Goal: Task Accomplishment & Management: Manage account settings

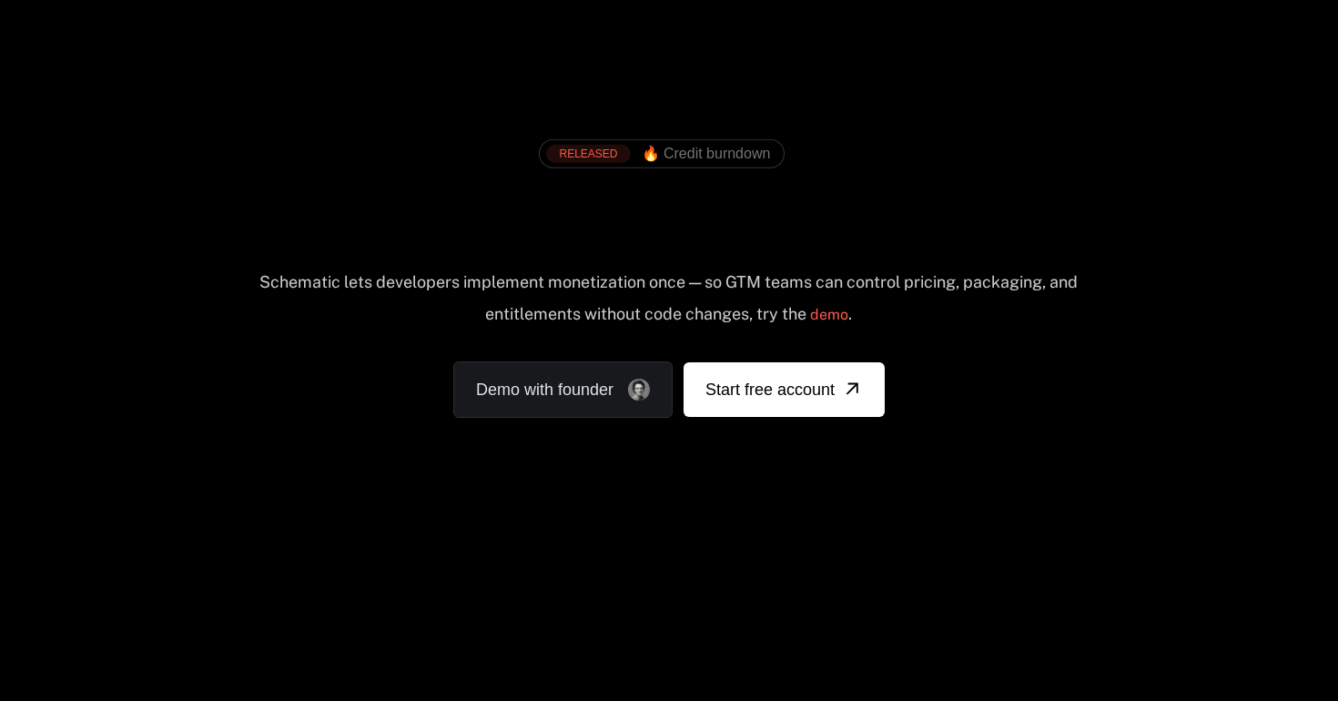
click at [1055, 63] on div "RELEASED 🔥 Credit burndown Billing built for product velocity Schematic lets de…" at bounding box center [669, 269] width 1184 height 433
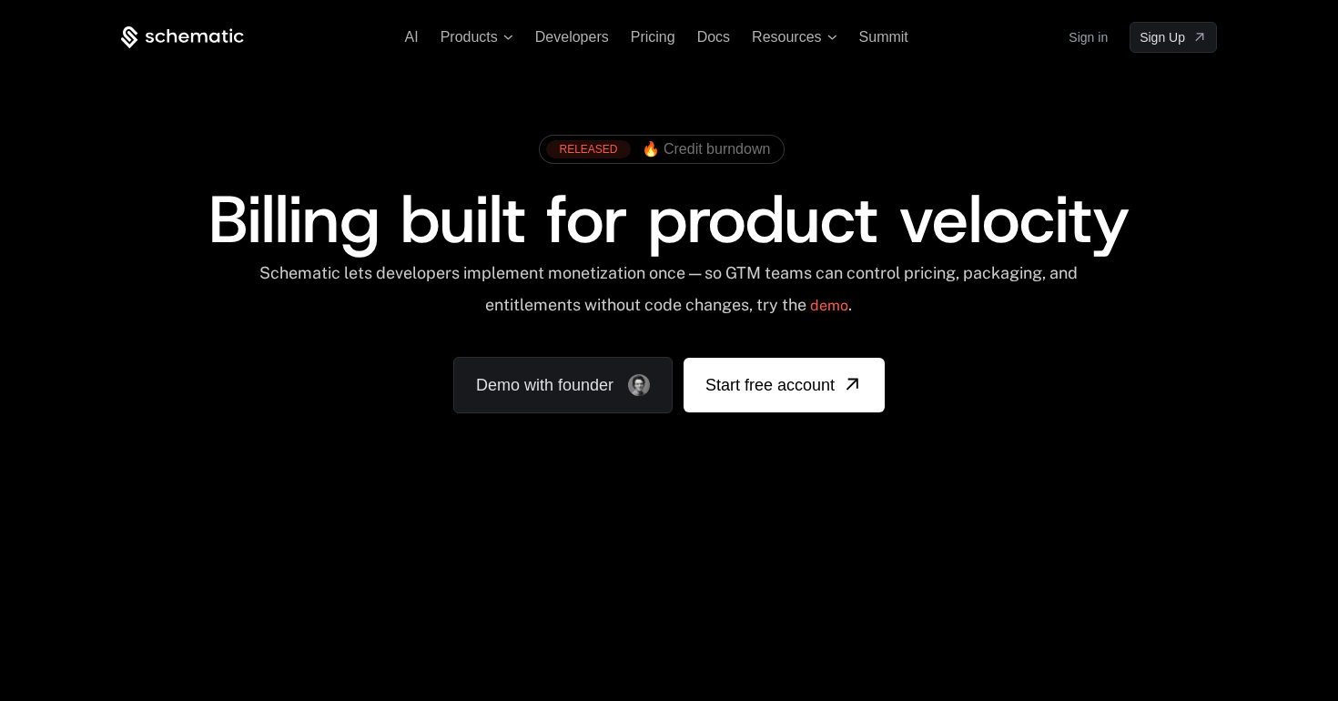
click at [1083, 36] on link "Sign in" at bounding box center [1088, 37] width 39 height 29
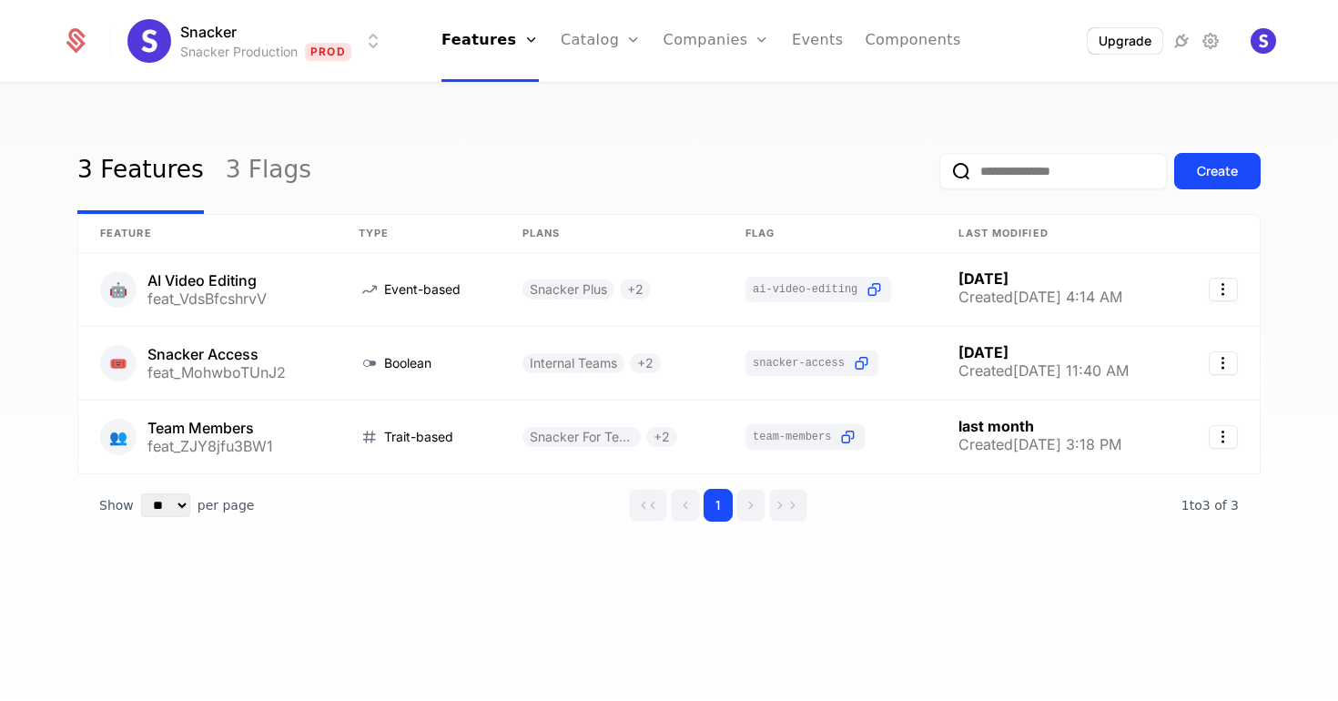
click at [1222, 46] on div "Upgrade" at bounding box center [1148, 40] width 258 height 27
click at [1217, 44] on icon at bounding box center [1211, 41] width 22 height 22
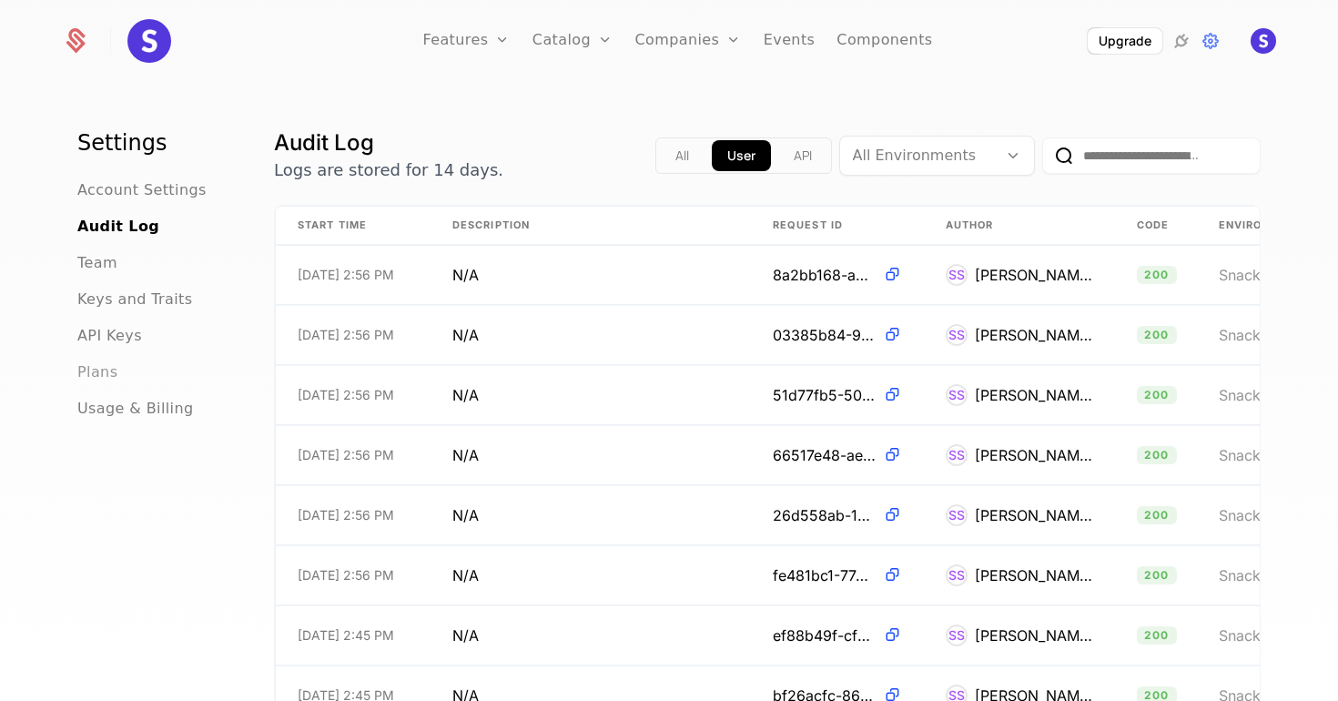
click at [86, 377] on span "Plans" at bounding box center [97, 372] width 40 height 22
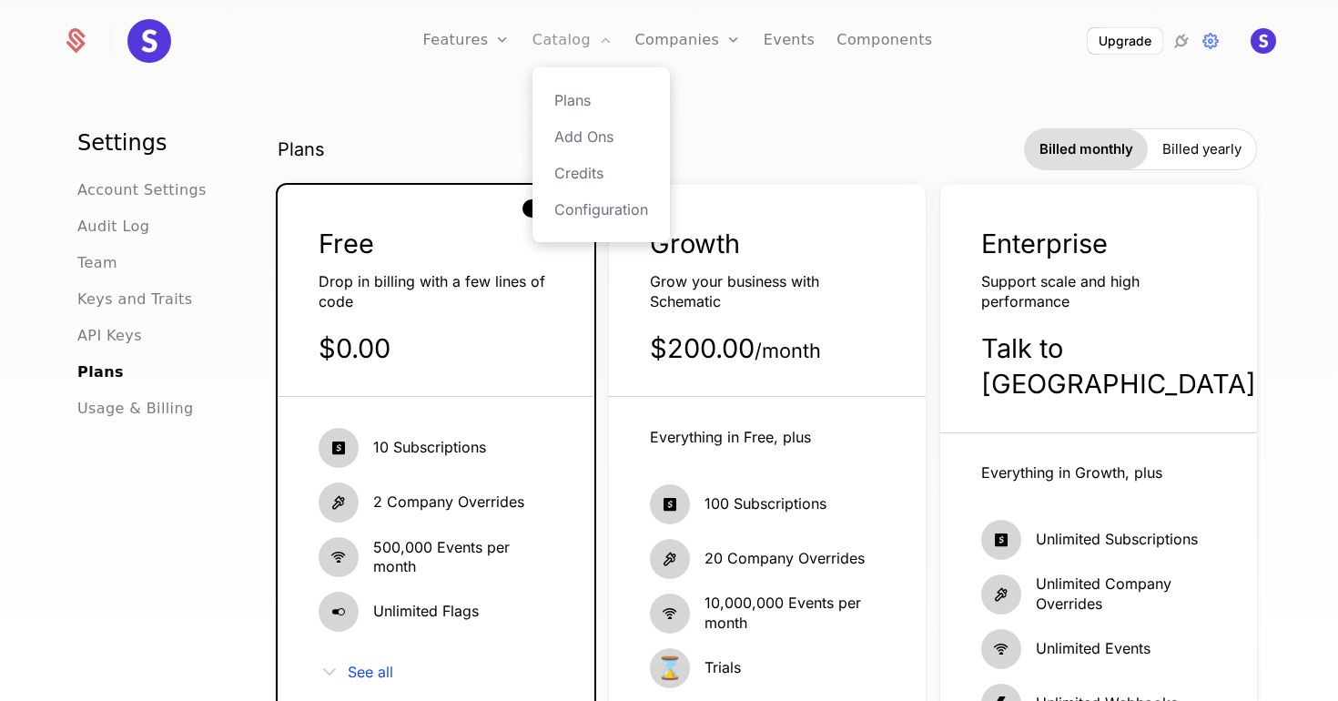
click at [565, 52] on link "Catalog" at bounding box center [573, 41] width 81 height 82
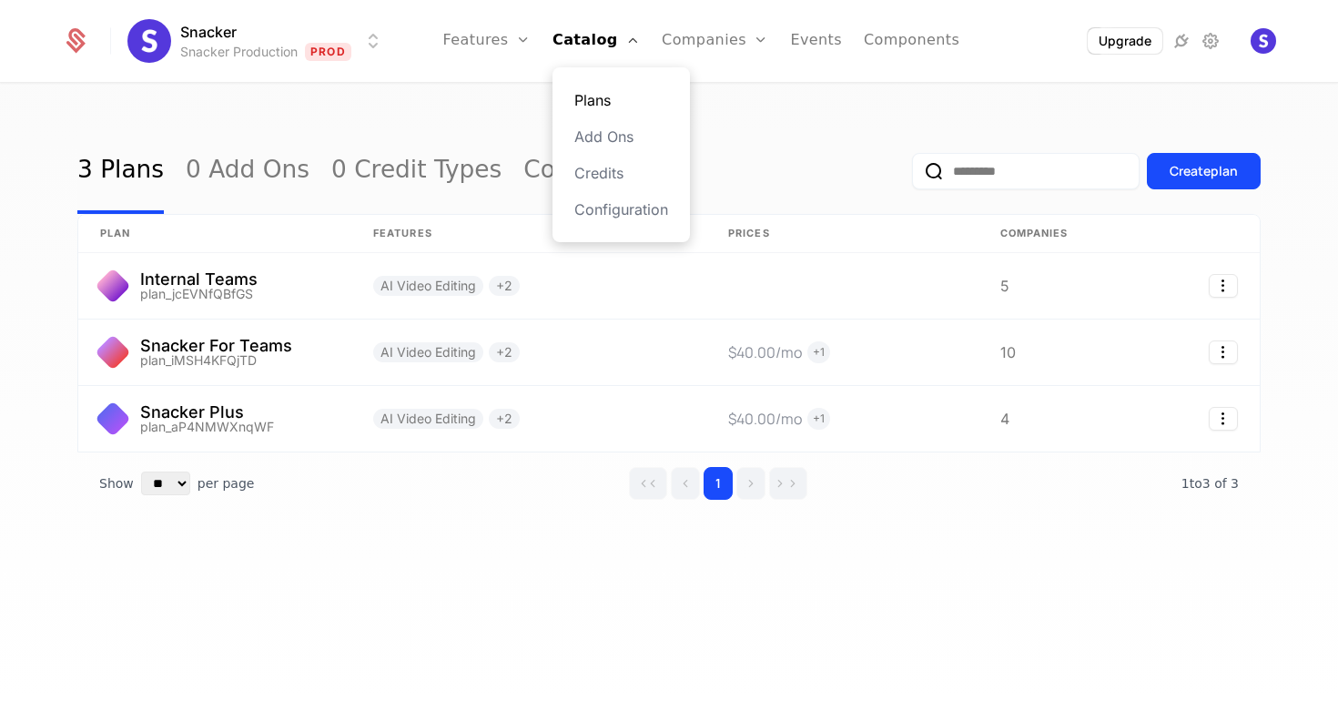
click at [604, 89] on link "Plans" at bounding box center [622, 100] width 94 height 22
click at [1214, 41] on icon at bounding box center [1211, 41] width 22 height 22
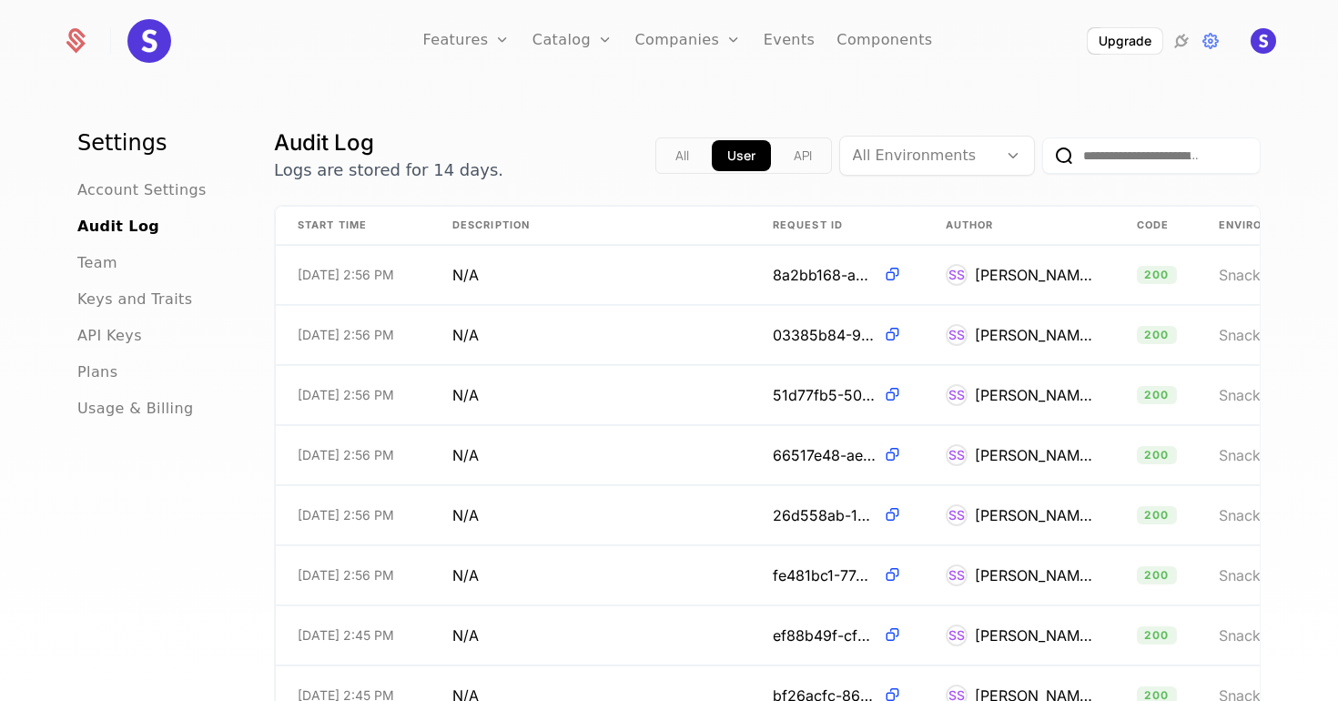
scroll to position [62, 0]
click at [103, 372] on span "Plans" at bounding box center [97, 372] width 40 height 22
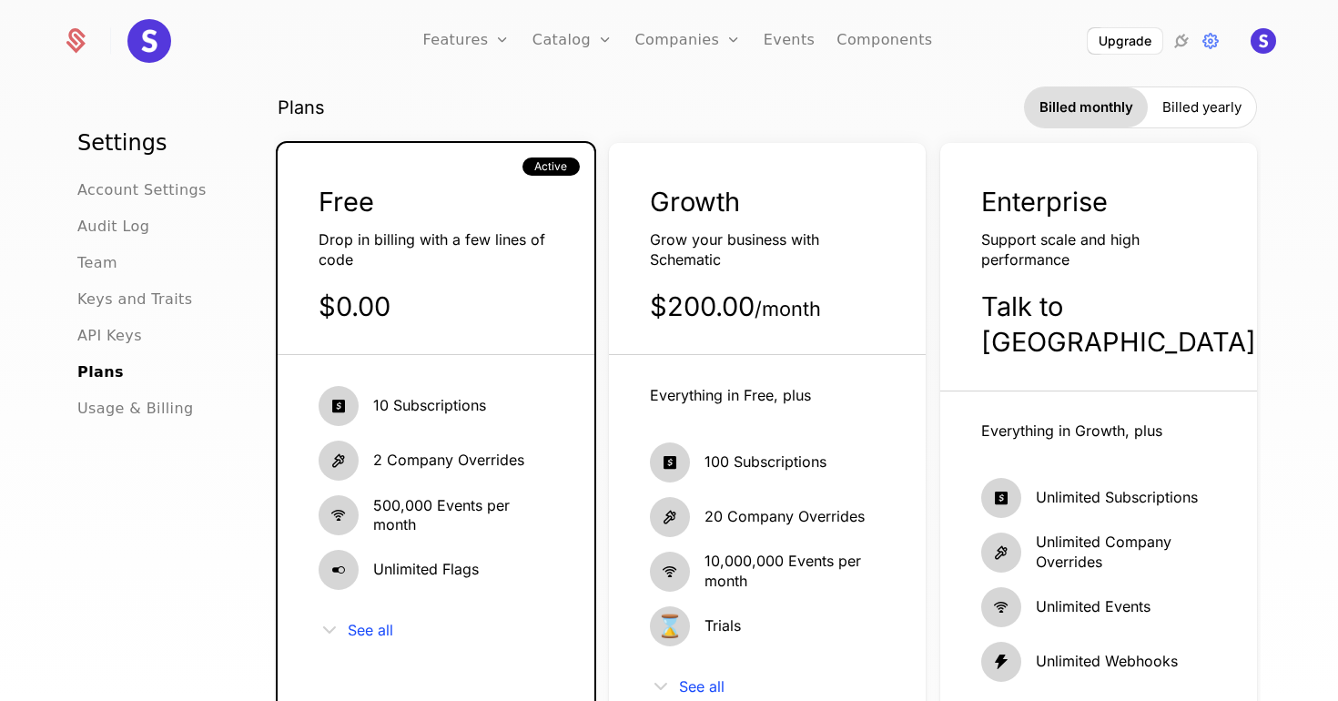
scroll to position [52, 0]
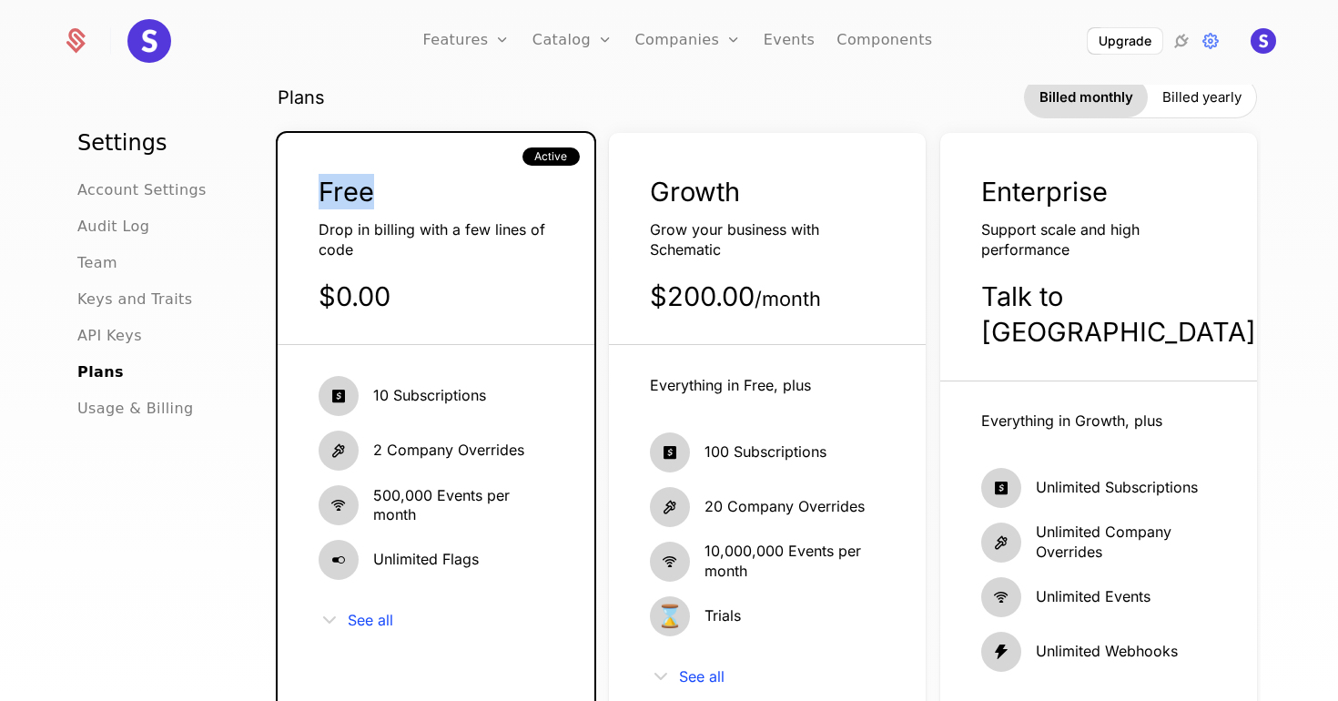
drag, startPoint x: 316, startPoint y: 190, endPoint x: 383, endPoint y: 195, distance: 67.5
click at [383, 195] on div "Free Drop in billing with a few lines of code $0.00 Active" at bounding box center [436, 259] width 317 height 171
drag, startPoint x: 314, startPoint y: 303, endPoint x: 407, endPoint y: 303, distance: 92.9
click at [407, 303] on div "Free Drop in billing with a few lines of code $0.00 Active" at bounding box center [436, 259] width 317 height 171
drag, startPoint x: 649, startPoint y: 178, endPoint x: 881, endPoint y: 178, distance: 232.2
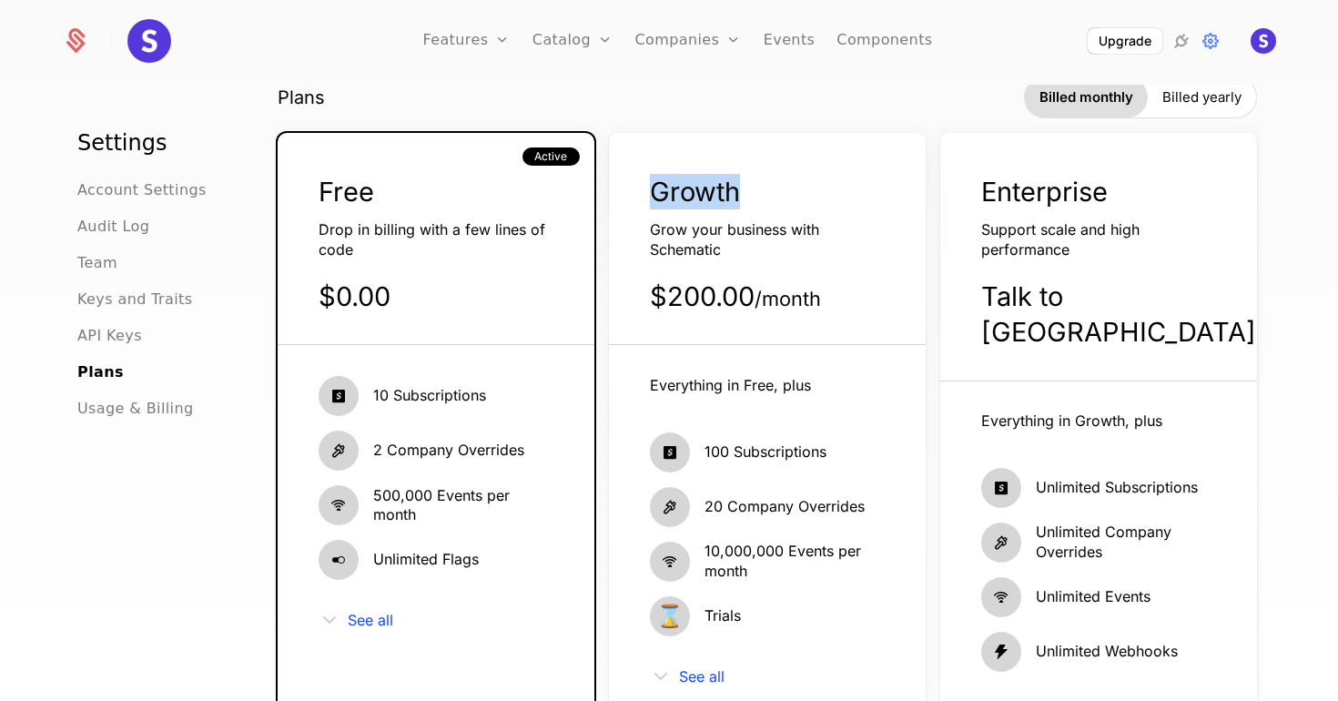
click at [881, 178] on div "Growth Grow your business with Schematic $200.00 / month" at bounding box center [767, 259] width 317 height 171
drag, startPoint x: 668, startPoint y: 303, endPoint x: 900, endPoint y: 303, distance: 231.3
click at [900, 303] on div "Growth Grow your business with Schematic $200.00 / month" at bounding box center [767, 259] width 317 height 171
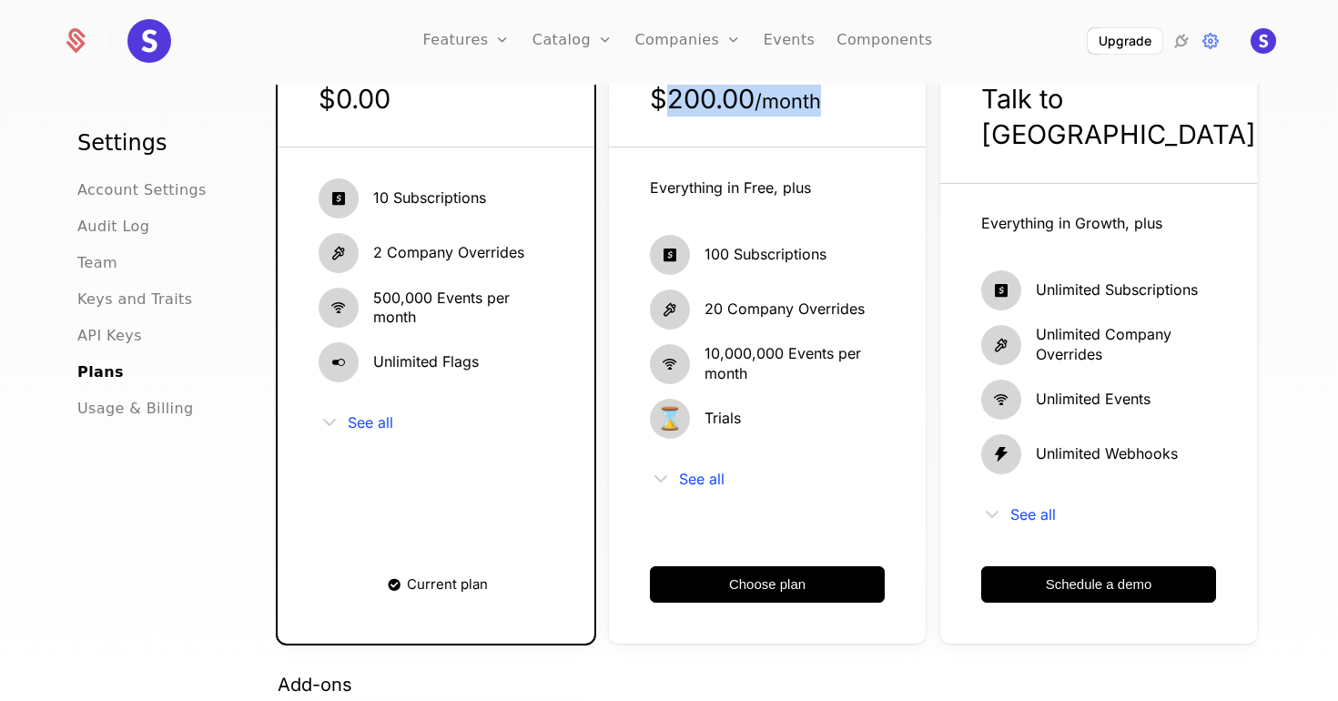
scroll to position [388, 0]
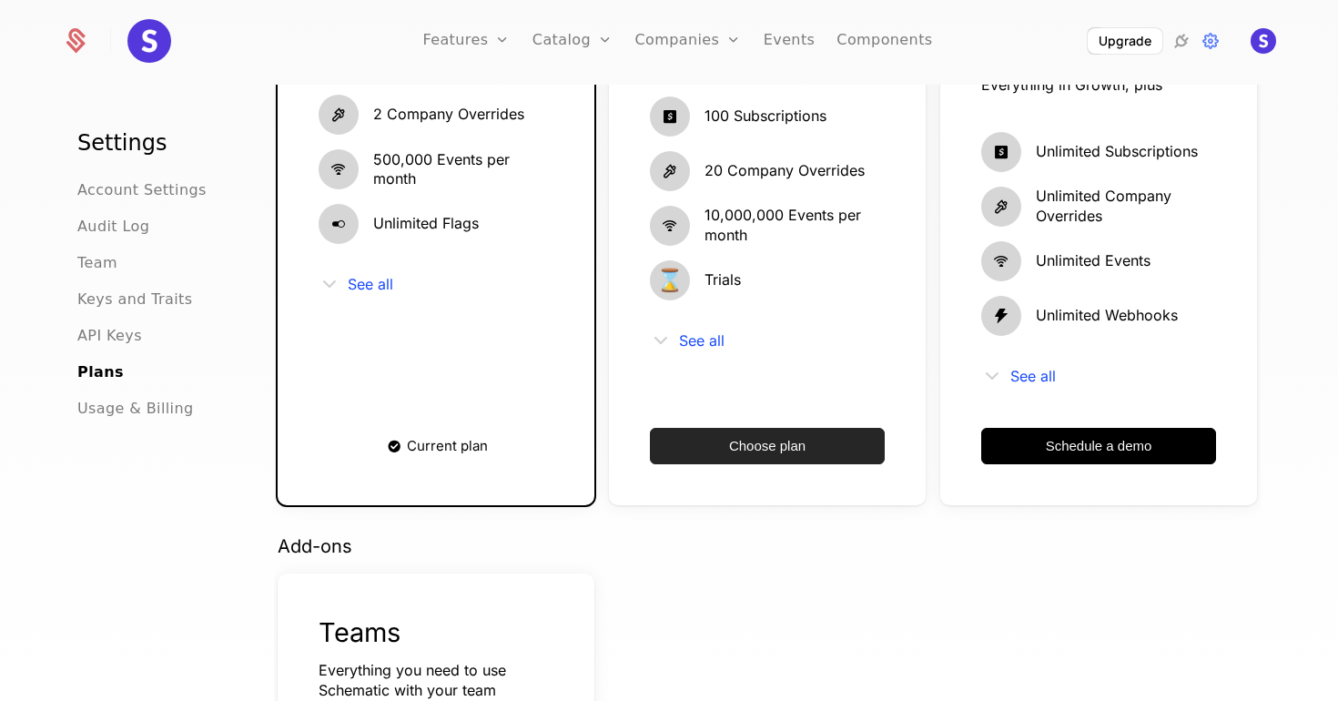
click at [745, 428] on button "Choose plan" at bounding box center [767, 446] width 235 height 36
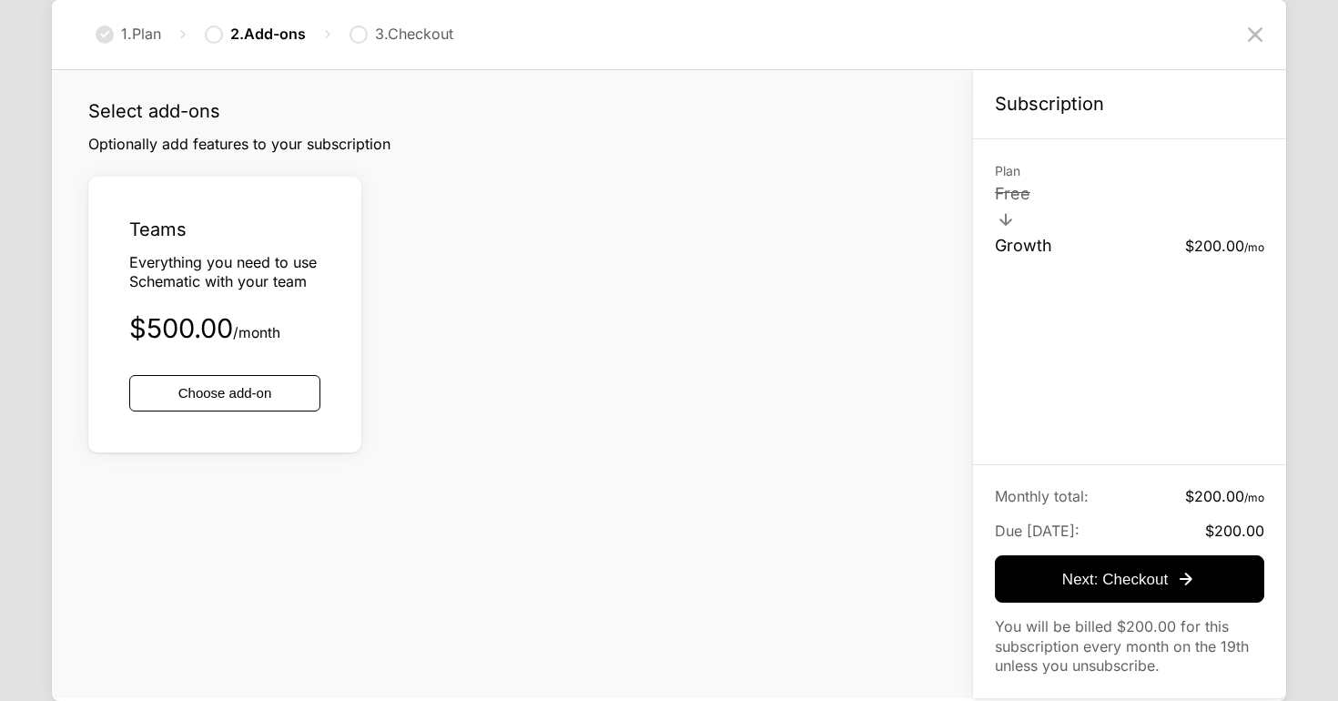
click at [1252, 33] on icon at bounding box center [1255, 34] width 29 height 29
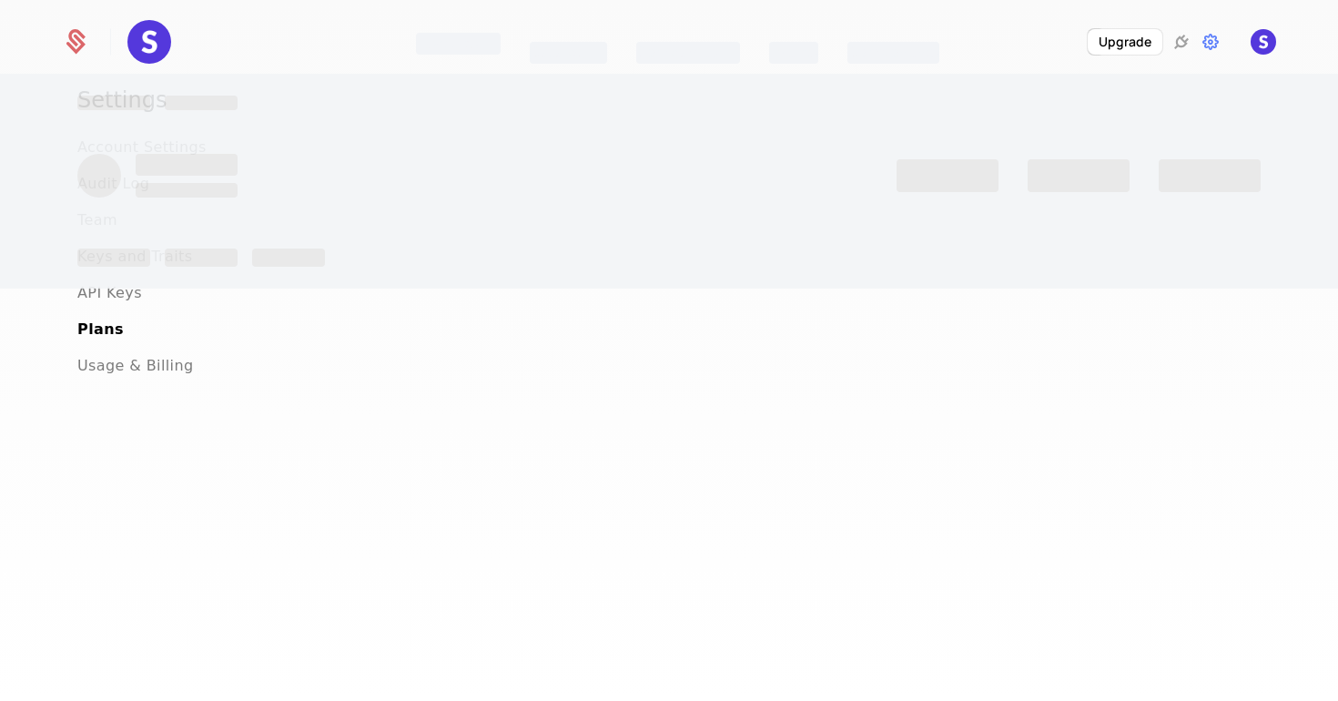
scroll to position [43, 0]
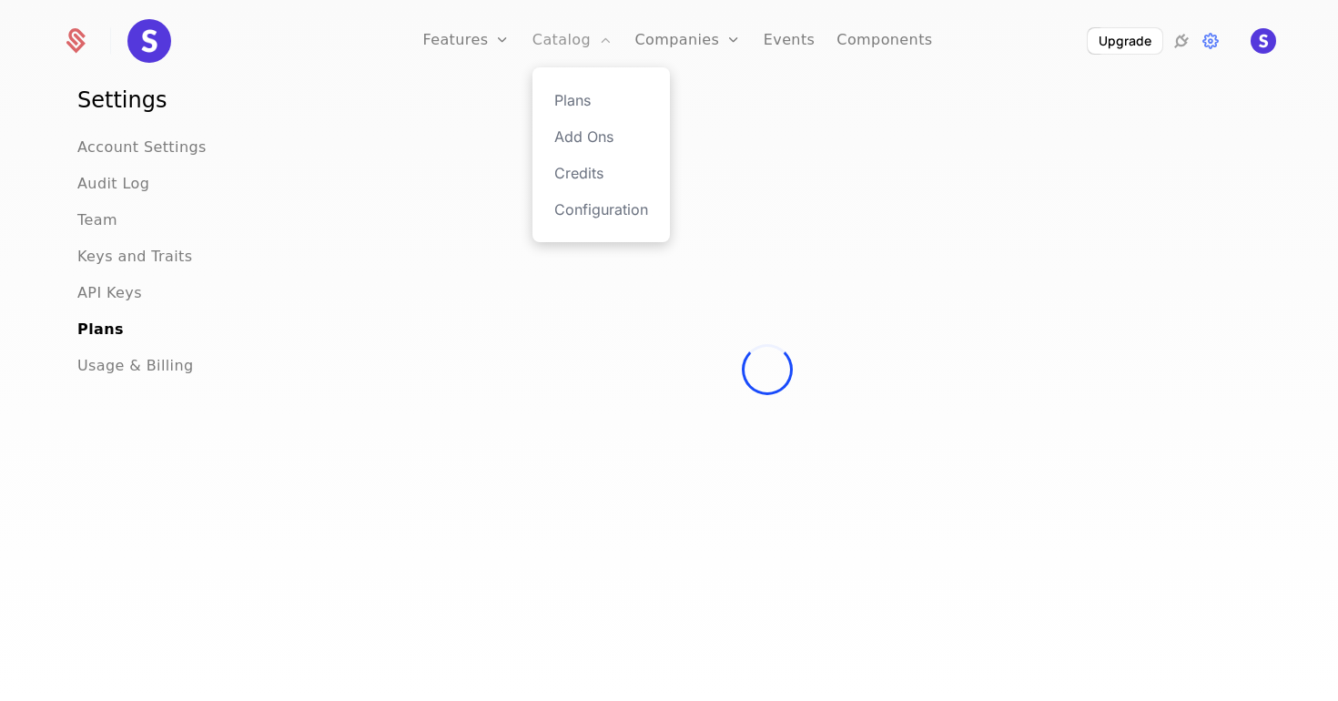
click at [565, 42] on link "Catalog" at bounding box center [573, 41] width 81 height 82
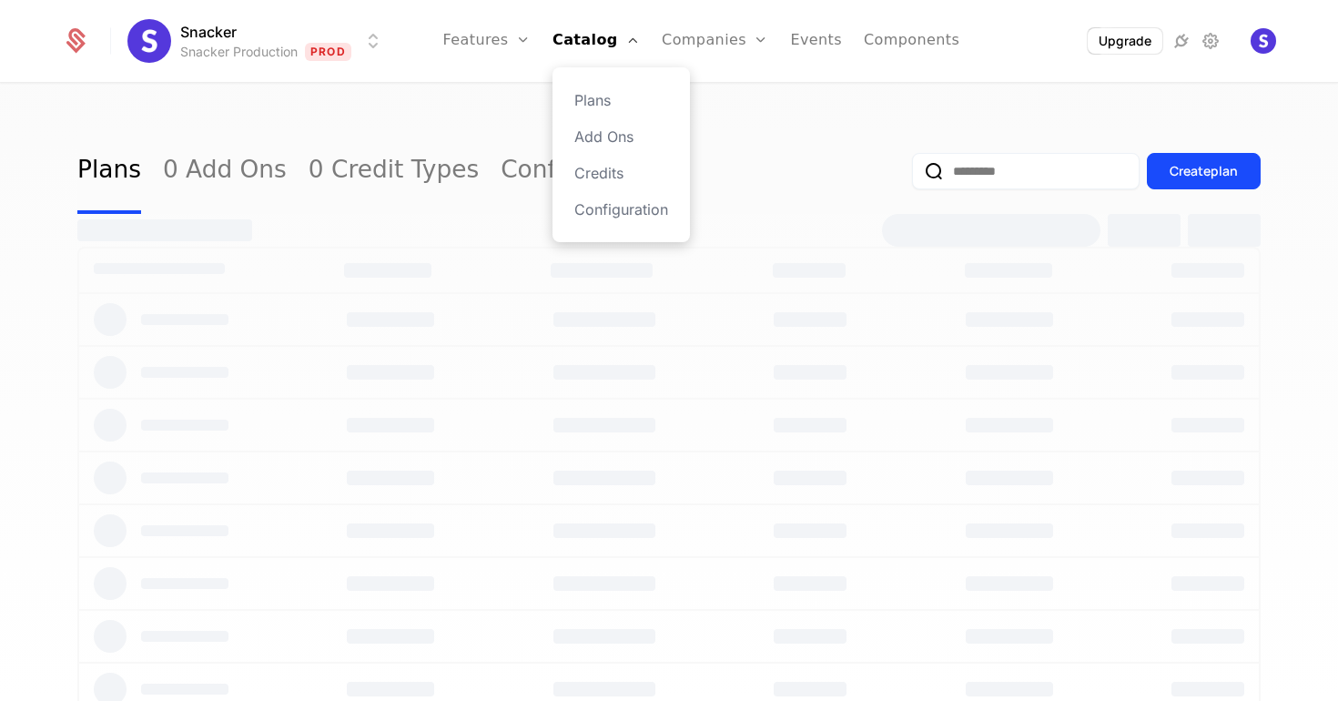
click at [605, 88] on div "Plans Add Ons Credits Configuration" at bounding box center [621, 154] width 137 height 175
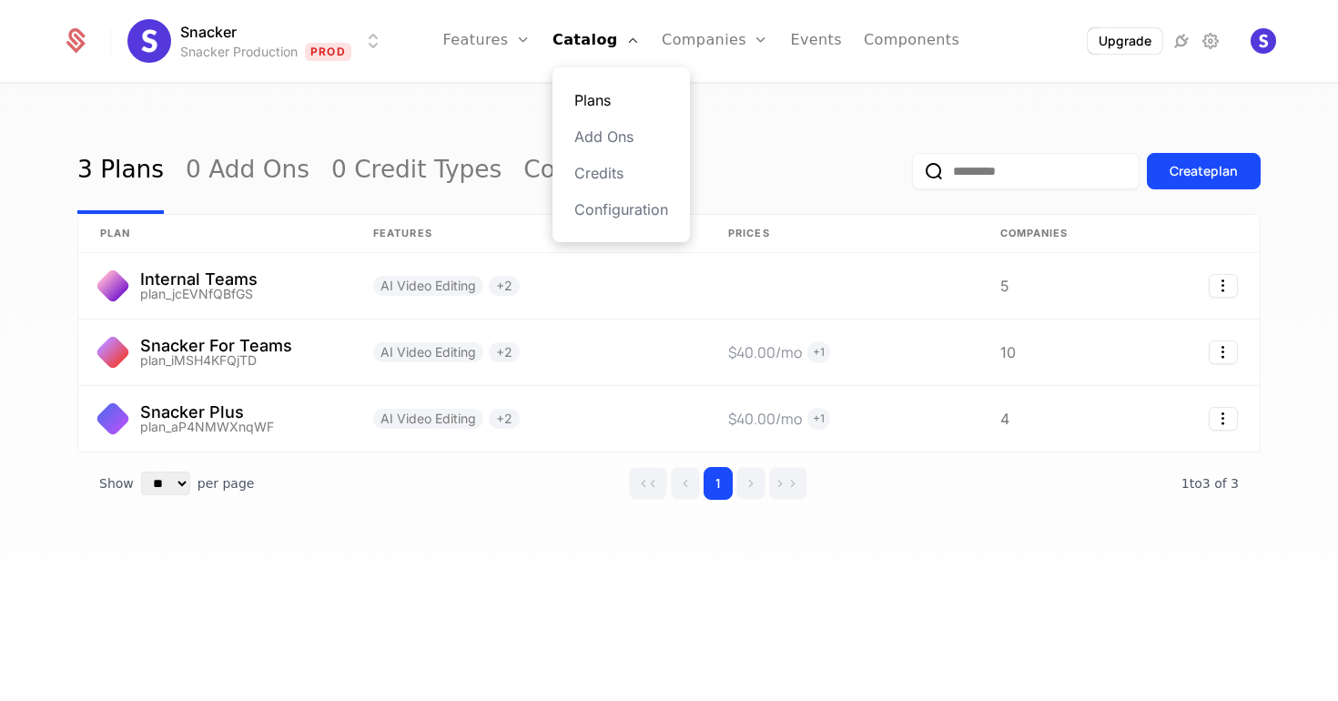
click at [610, 97] on link "Plans" at bounding box center [622, 100] width 94 height 22
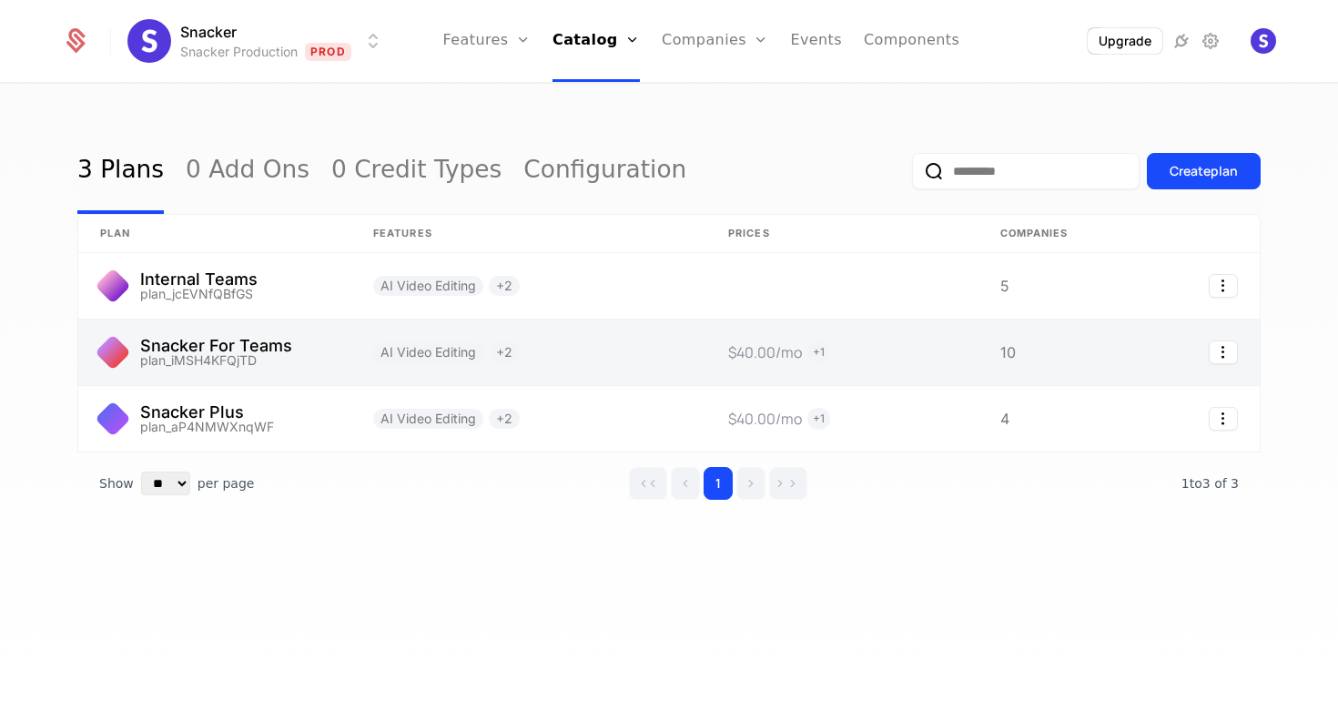
click at [250, 355] on link at bounding box center [214, 353] width 273 height 66
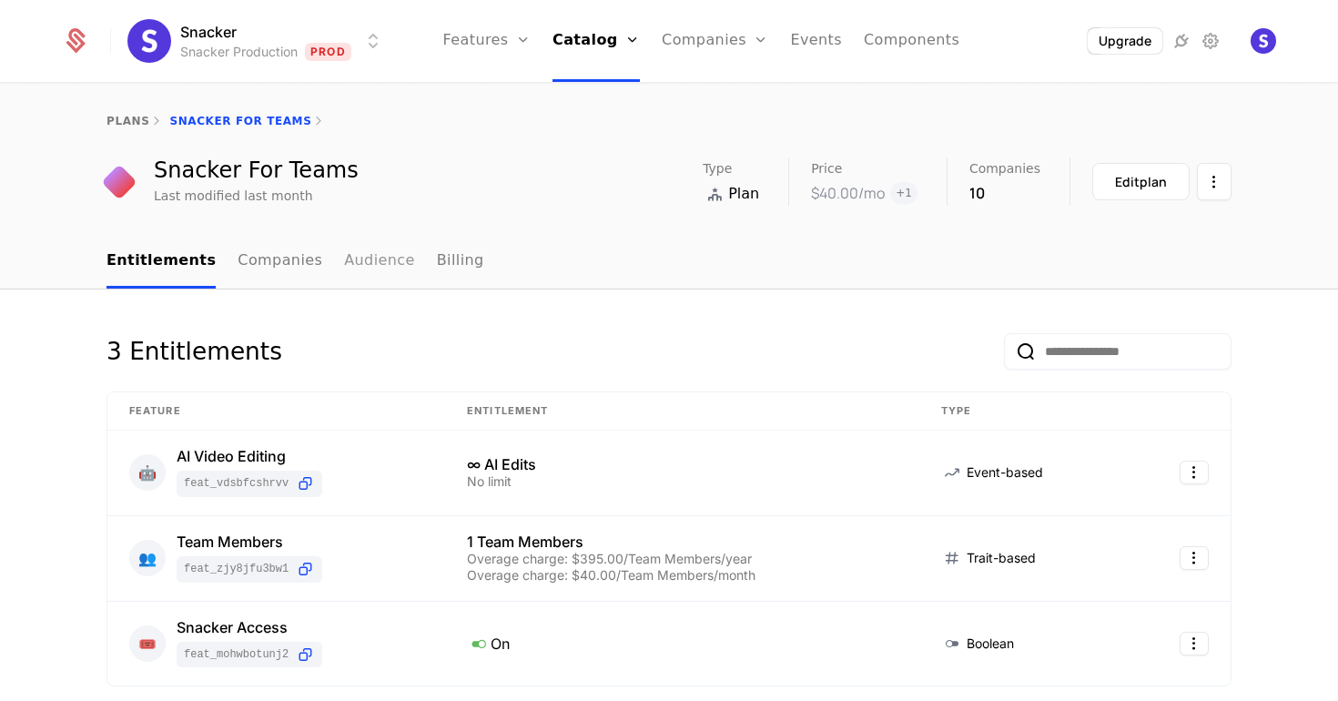
click at [346, 273] on link "Audience" at bounding box center [379, 262] width 71 height 54
